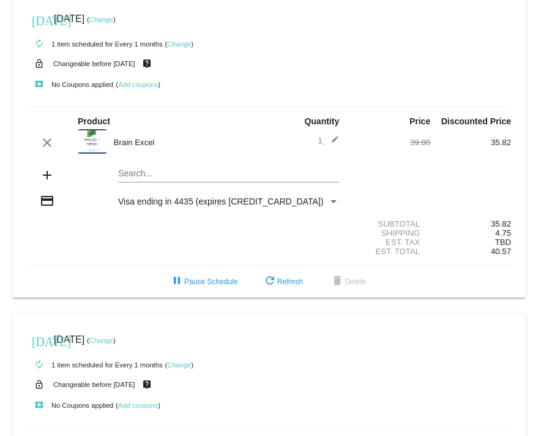
scroll to position [10, 0]
click at [184, 369] on link "Change" at bounding box center [179, 365] width 24 height 7
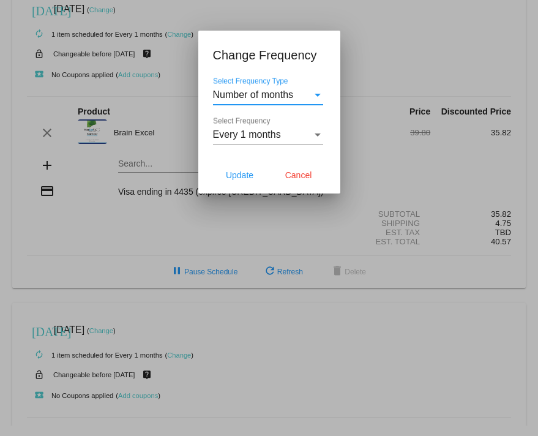
click at [317, 137] on div "Select Frequency" at bounding box center [318, 134] width 6 height 3
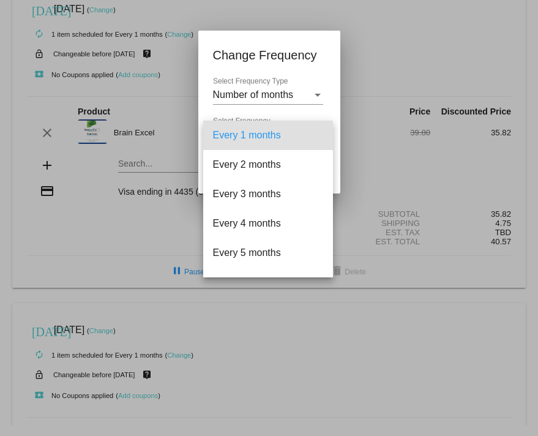
click at [30, 254] on div at bounding box center [269, 218] width 538 height 436
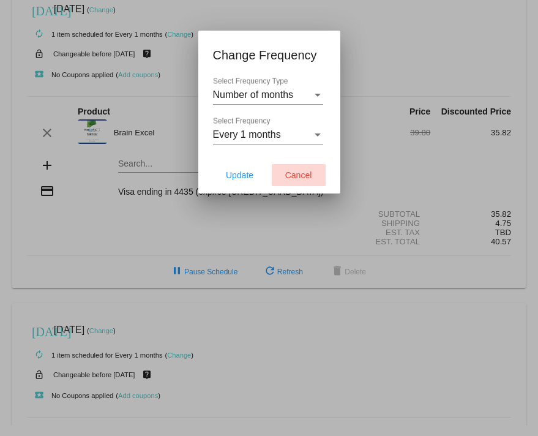
click at [298, 178] on span "Cancel" at bounding box center [298, 175] width 27 height 10
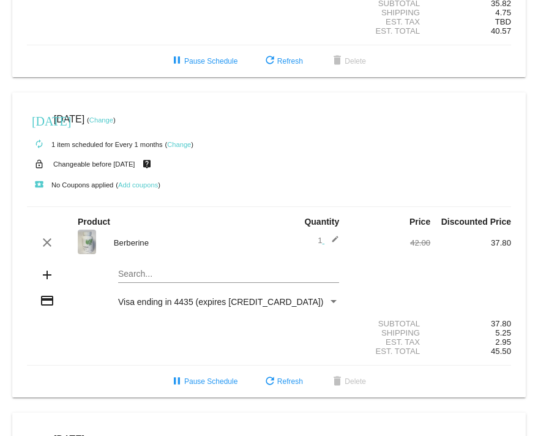
scroll to position [216, 0]
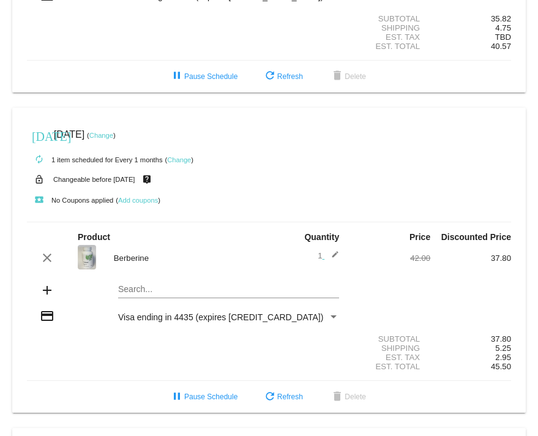
click at [113, 139] on link "Change" at bounding box center [101, 135] width 24 height 7
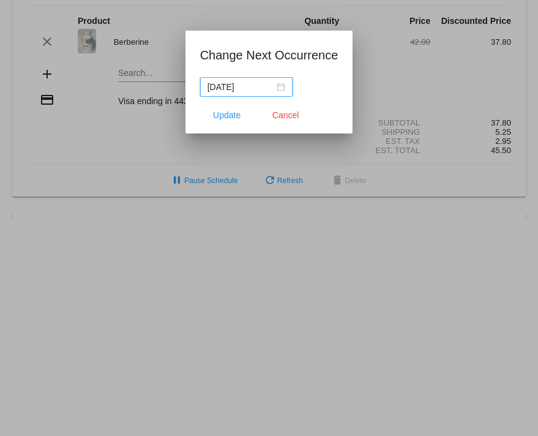
click at [271, 88] on div "[DATE]" at bounding box center [247, 86] width 78 height 13
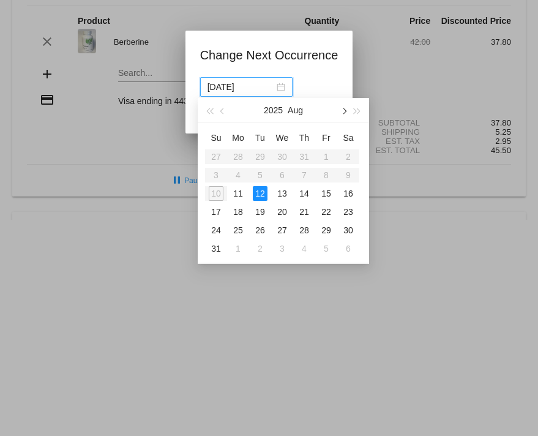
click at [346, 110] on button "button" at bounding box center [343, 110] width 13 height 24
click at [281, 229] on div "1" at bounding box center [282, 230] width 15 height 15
type input "[DATE]"
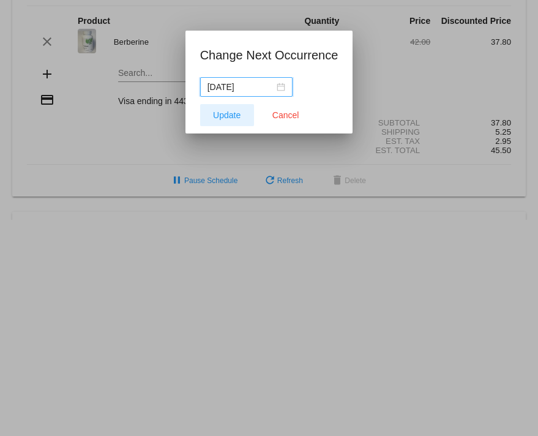
click at [224, 113] on span "Update" at bounding box center [227, 115] width 28 height 10
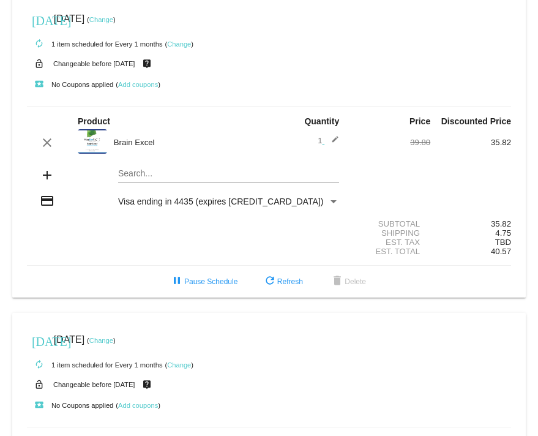
scroll to position [0, 0]
